Goal: Browse casually: Explore the website without a specific task or goal

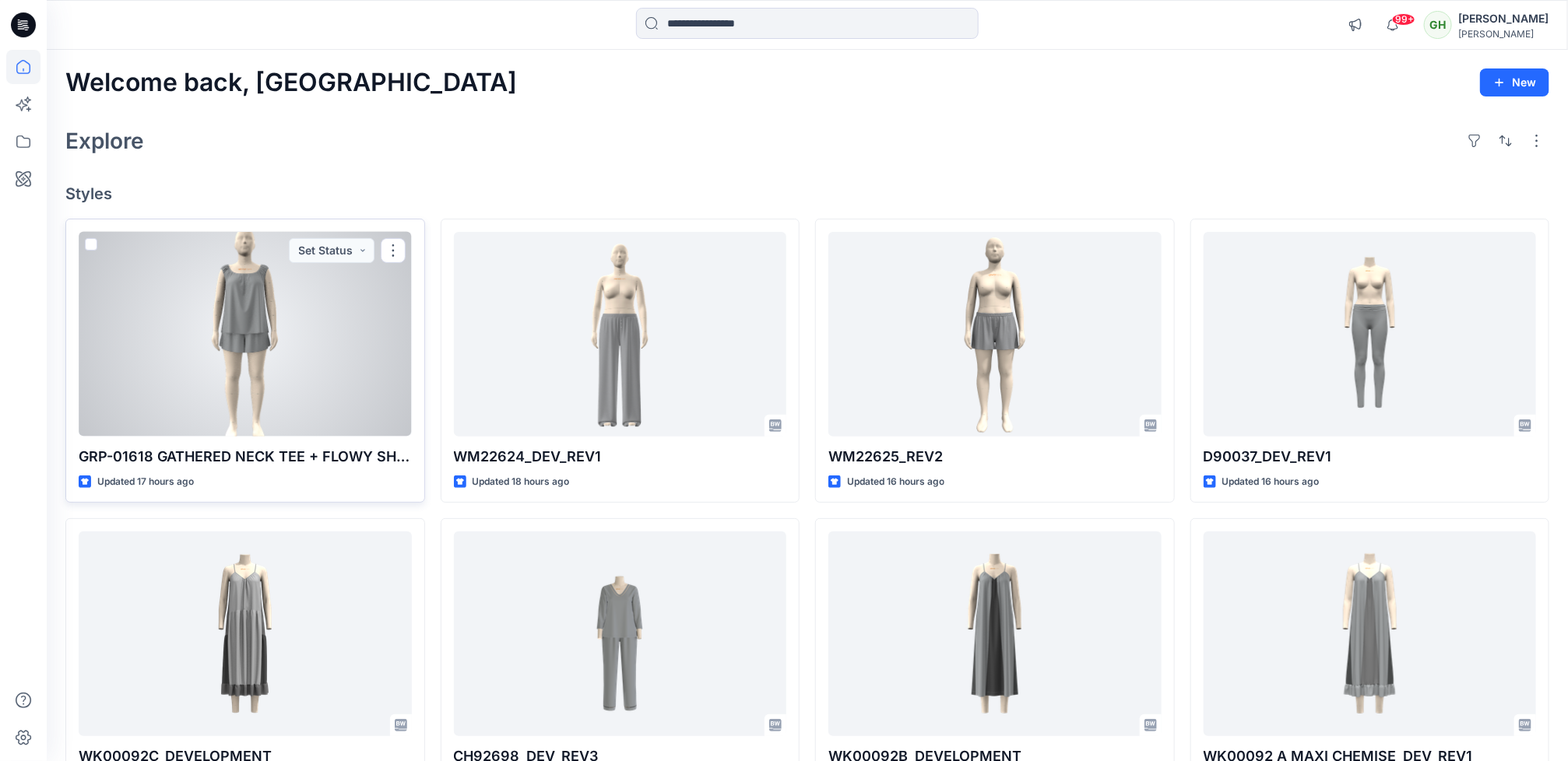
click at [294, 370] on div at bounding box center [245, 333] width 333 height 204
click at [318, 350] on div at bounding box center [245, 333] width 333 height 204
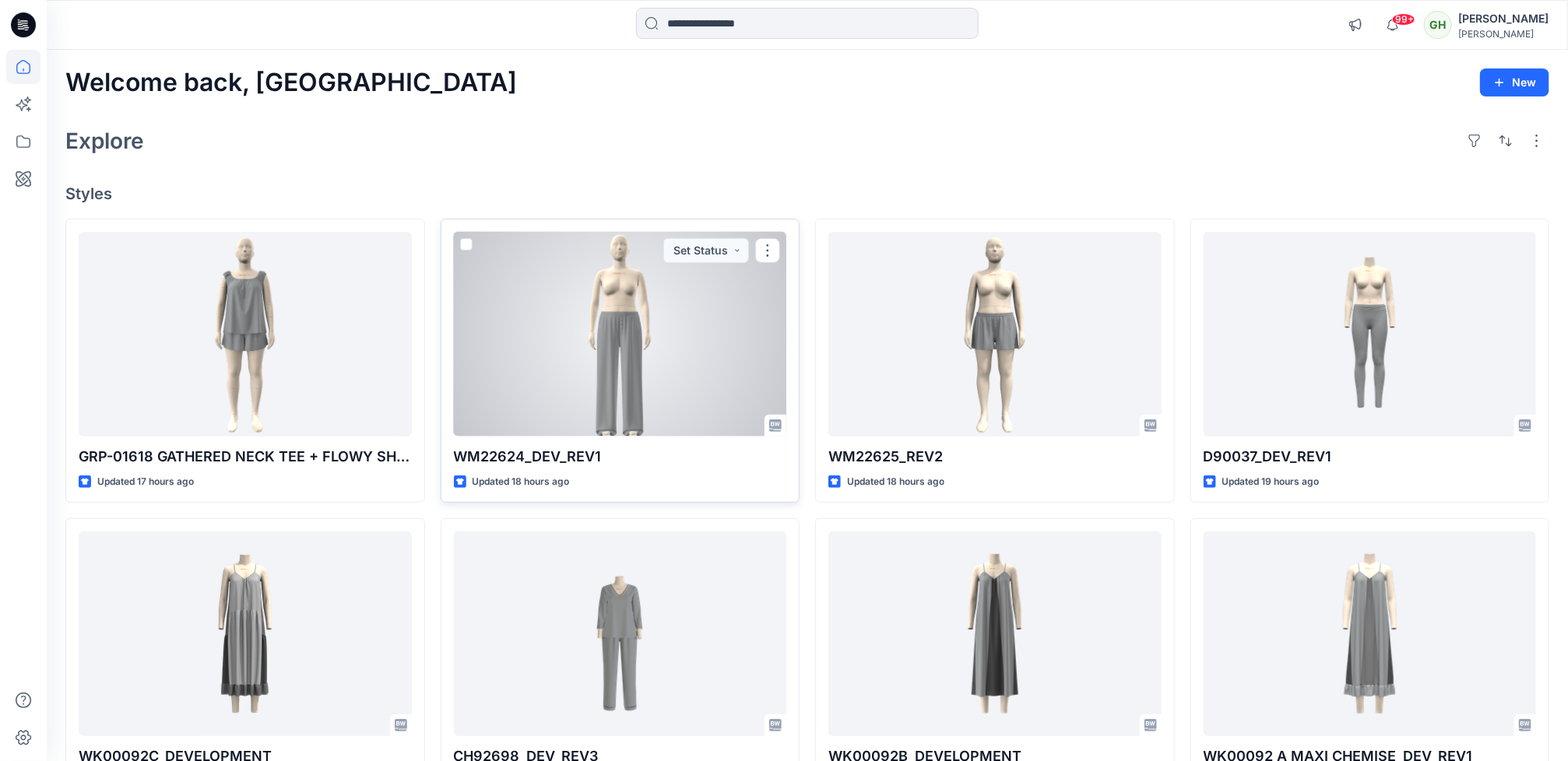
click at [645, 322] on div at bounding box center [620, 333] width 333 height 204
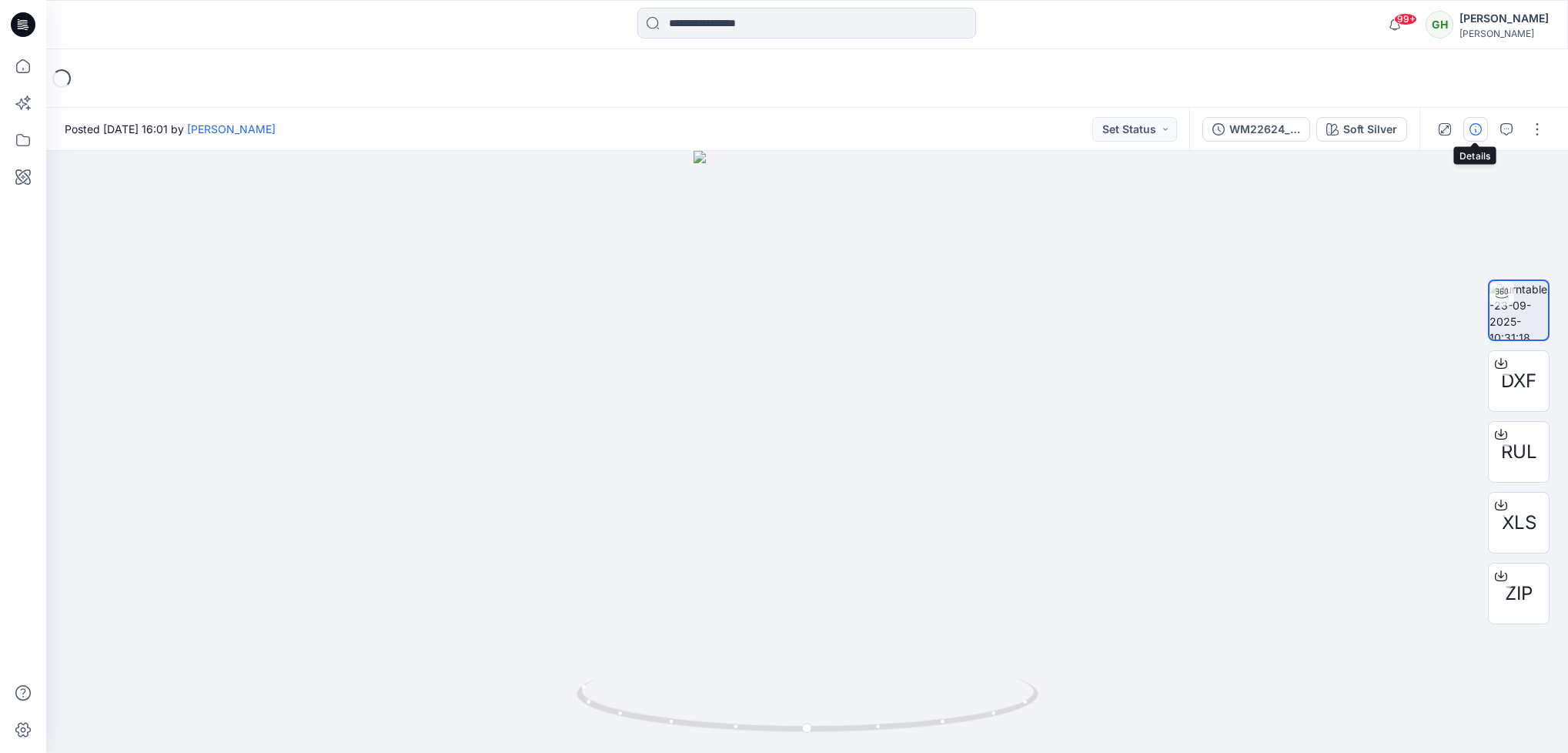
click at [1476, 137] on button "button" at bounding box center [1476, 129] width 25 height 25
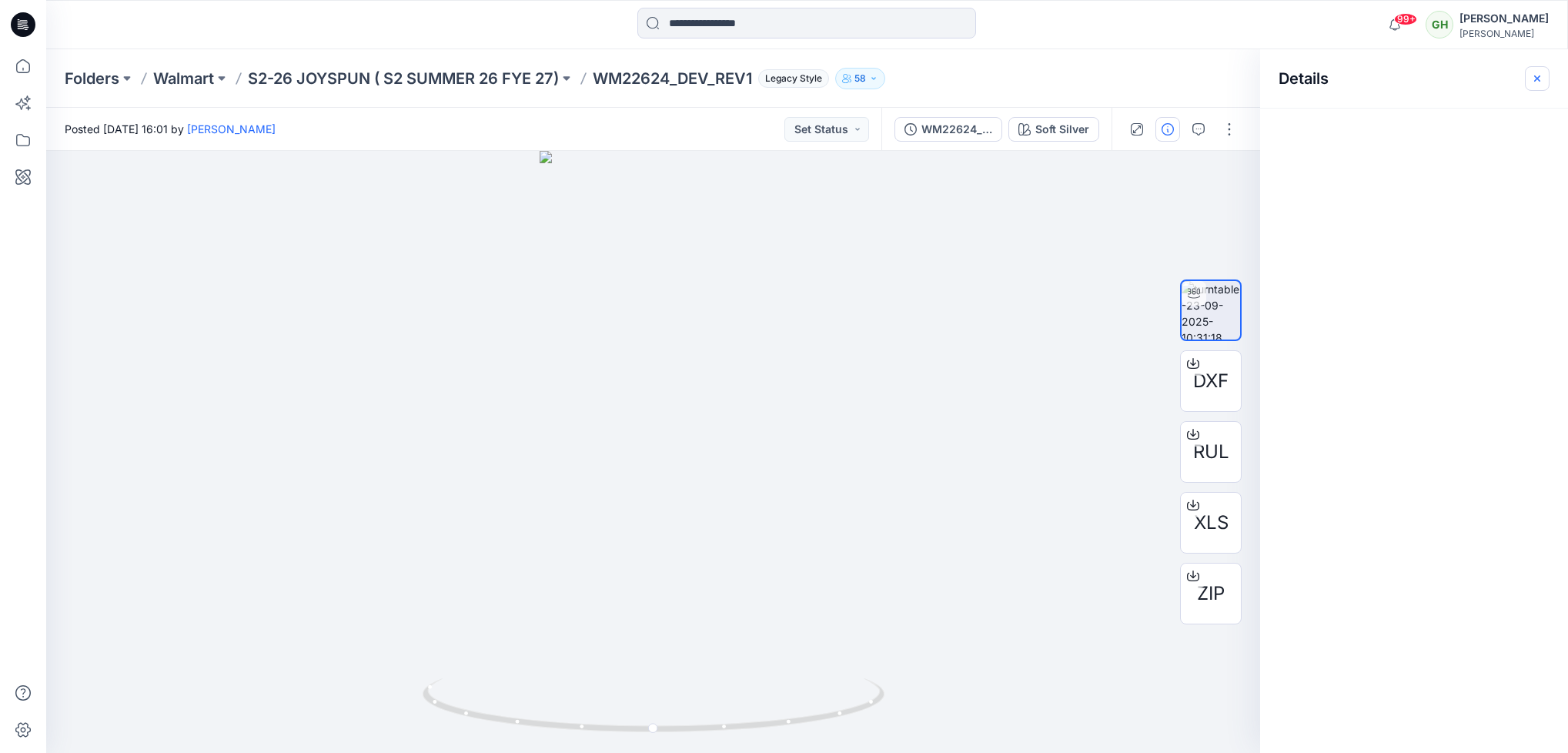
click at [1531, 72] on icon "button" at bounding box center [1537, 78] width 12 height 12
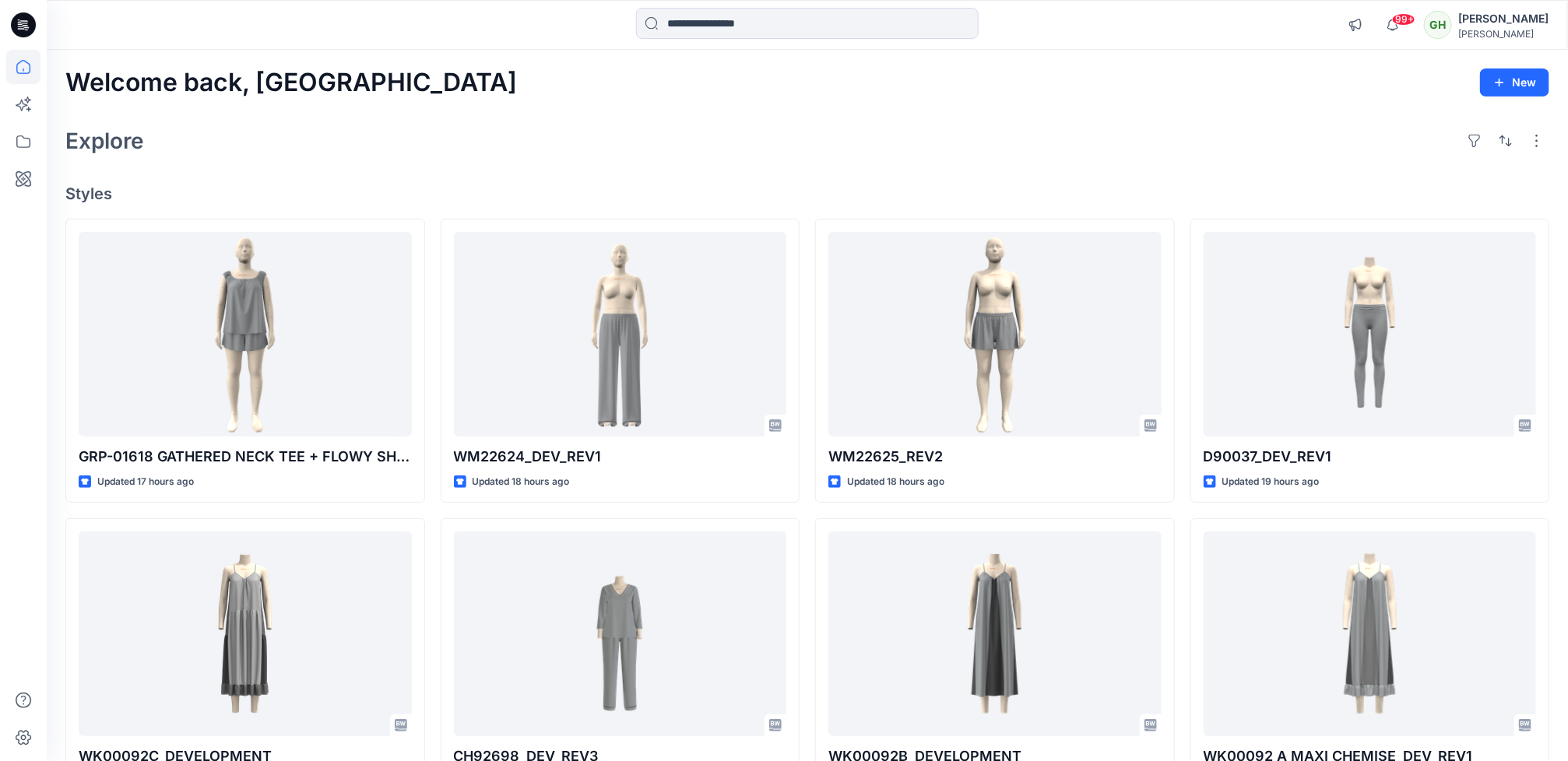
click at [591, 132] on div "Explore" at bounding box center [807, 141] width 1484 height 37
